Goal: Task Accomplishment & Management: Complete application form

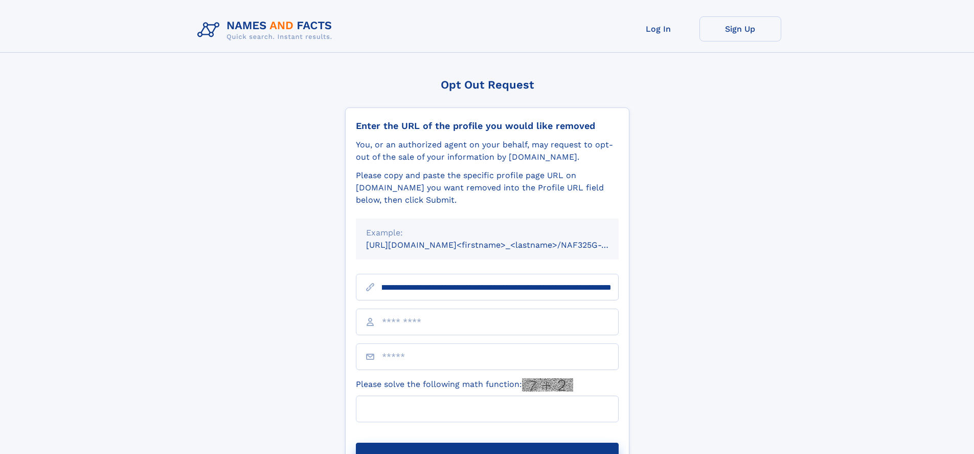
scroll to position [0, 119]
type input "**********"
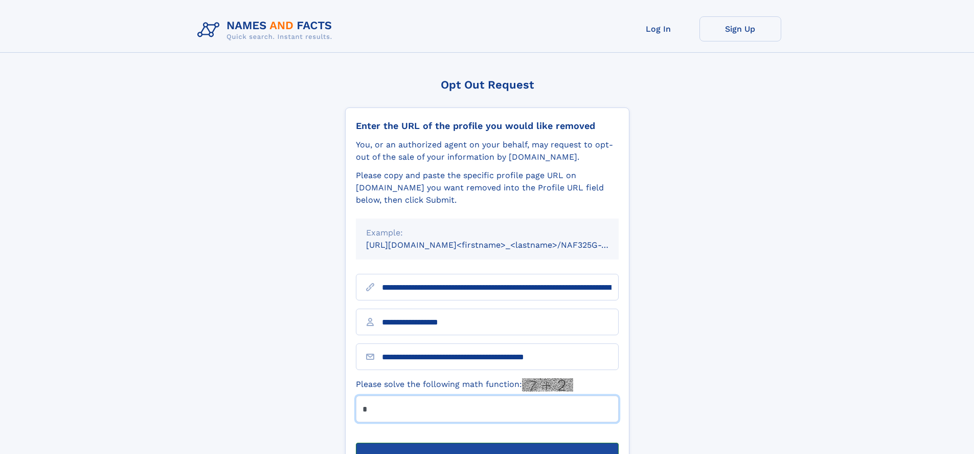
type input "*"
click at [487, 442] on button "Submit Opt Out Request" at bounding box center [487, 458] width 263 height 33
